Goal: Navigation & Orientation: Find specific page/section

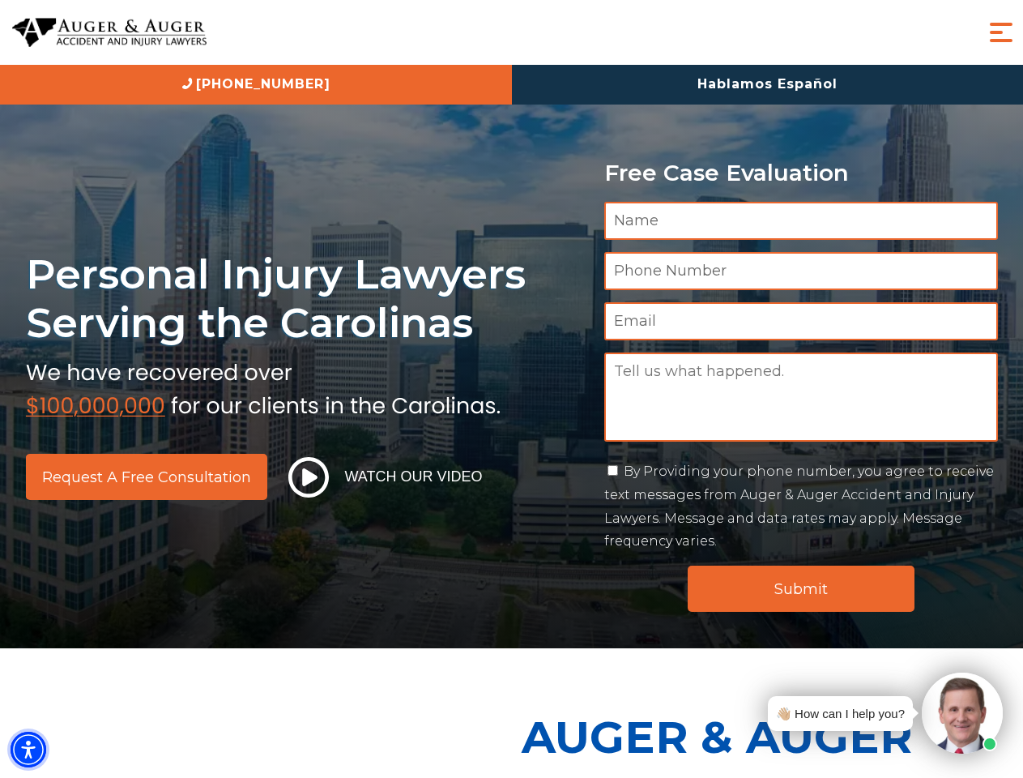
click at [28, 749] on img "Accessibility Menu" at bounding box center [29, 749] width 36 height 36
